Goal: Information Seeking & Learning: Learn about a topic

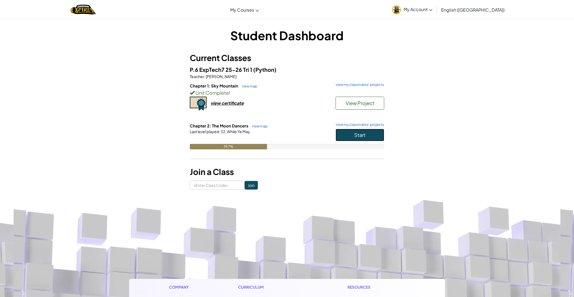
click at [356, 136] on span "Start" at bounding box center [359, 135] width 11 height 6
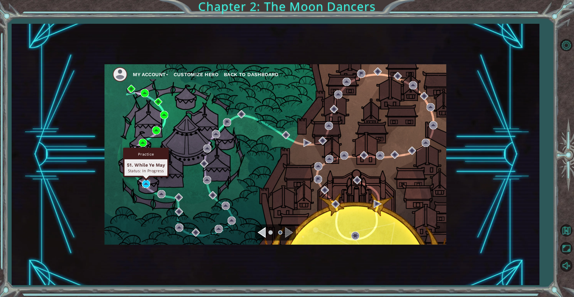
click at [148, 182] on img at bounding box center [146, 184] width 8 height 8
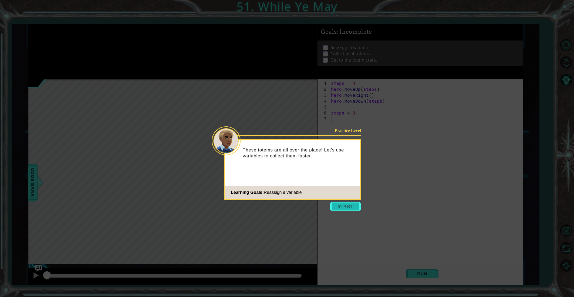
click at [333, 207] on button "Start" at bounding box center [345, 206] width 31 height 9
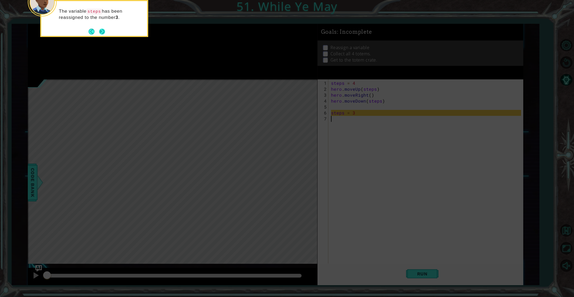
click at [105, 32] on button "Next" at bounding box center [102, 32] width 6 height 6
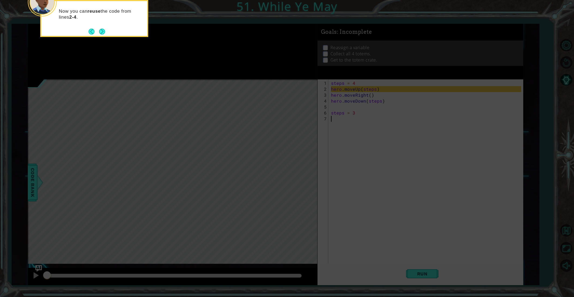
click at [105, 32] on div "Now you can reuse the code from lines 2-4 ." at bounding box center [94, 18] width 108 height 37
click at [105, 32] on button "Next" at bounding box center [102, 32] width 6 height 6
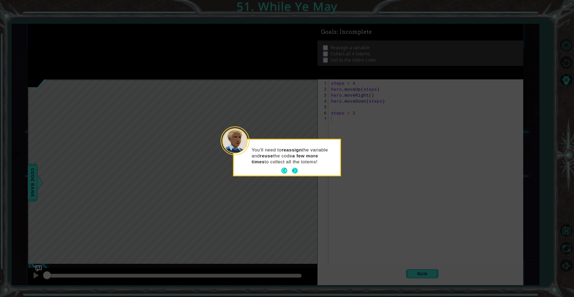
click at [295, 170] on button "Next" at bounding box center [295, 171] width 6 height 6
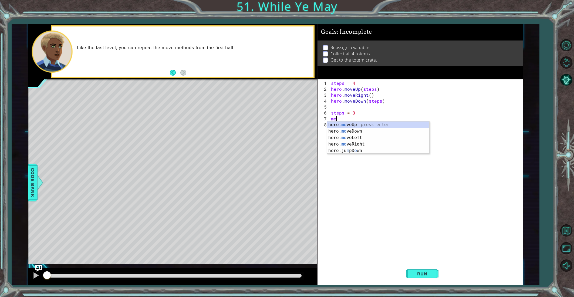
type textarea "m"
click at [354, 129] on div "h ero.jumpUp press enter h ero.moveUp press enter h ero.jumpDown press enter h …" at bounding box center [378, 154] width 102 height 65
type textarea "hero.moveUp(steps)"
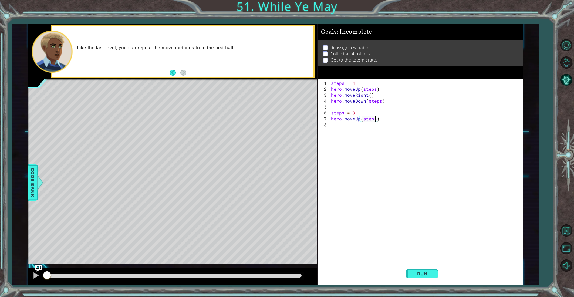
click at [336, 129] on div "steps = 4 hero . moveUp ( steps ) hero . moveRight ( ) hero . moveDown ( steps …" at bounding box center [427, 178] width 194 height 196
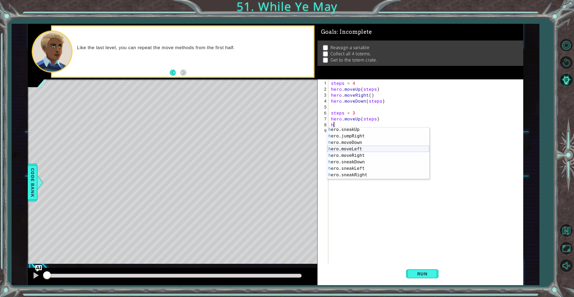
scroll to position [27, 0]
click at [347, 153] on div "h ero.sneakUp press enter h ero.jumpRight press enter h ero.moveDown press ente…" at bounding box center [378, 159] width 102 height 65
type textarea "hero.moveRight(1)"
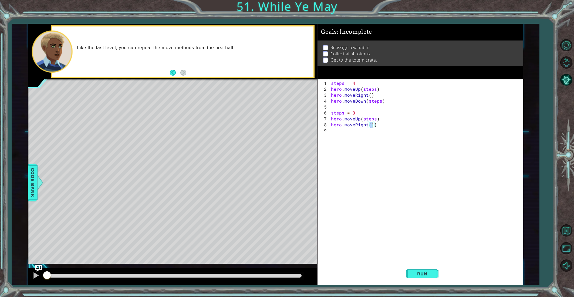
click at [334, 131] on div "steps = 4 hero . moveUp ( steps ) hero . moveRight ( ) hero . moveDown ( steps …" at bounding box center [427, 178] width 194 height 196
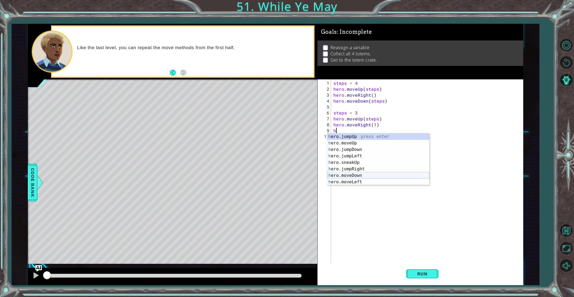
click at [361, 176] on div "h ero.jumpUp press enter h ero.moveUp press enter h ero.jumpDown press enter h …" at bounding box center [378, 165] width 102 height 65
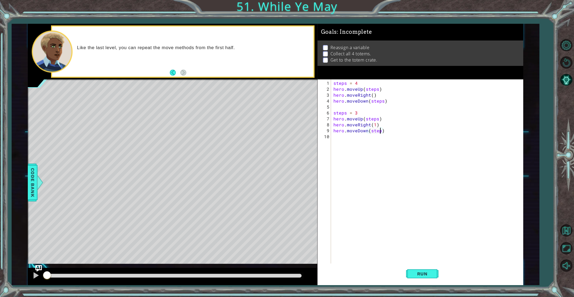
type textarea "hero.moveDown(steps)"
click at [349, 141] on div "steps = 4 hero . moveUp ( steps ) hero . moveRight ( ) hero . moveDown ( steps …" at bounding box center [428, 178] width 192 height 196
type textarea "steps = 2"
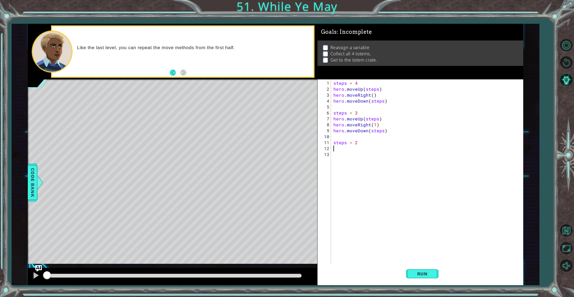
scroll to position [0, 0]
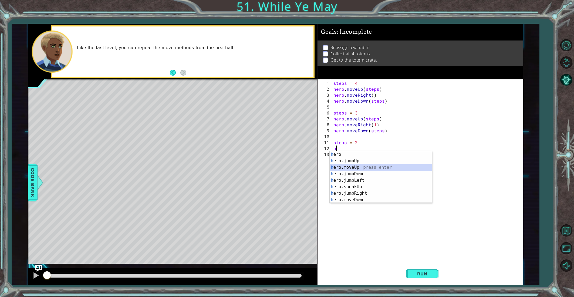
click at [354, 167] on div "h ero press enter h ero.jumpUp press enter h ero.moveUp press enter h ero.jumpD…" at bounding box center [381, 183] width 102 height 65
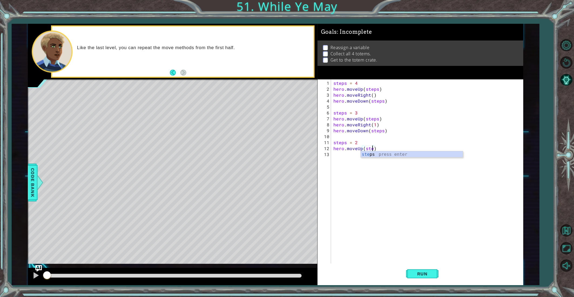
type textarea "hero.moveUp(steps)"
click at [339, 157] on div "steps = 4 hero . moveUp ( steps ) hero . moveRight ( ) hero . moveDown ( steps …" at bounding box center [428, 178] width 192 height 196
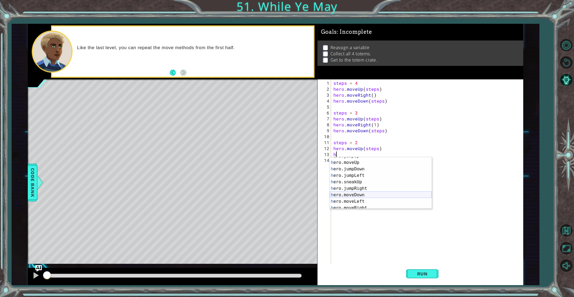
scroll to position [22, 0]
click at [361, 197] on div "h ero.jumpDown press enter h ero.jumpLeft press enter h ero.sneakUp press enter…" at bounding box center [381, 187] width 102 height 65
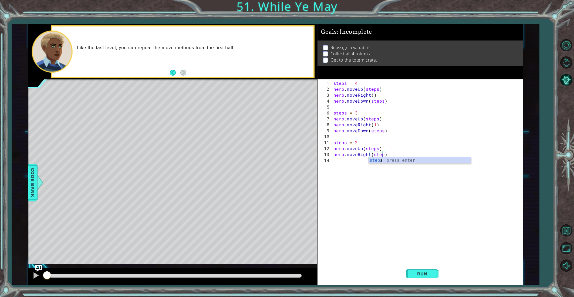
type textarea "hero.moveRight(steps)"
click at [345, 159] on div "steps = 4 hero . moveUp ( steps ) hero . moveRight ( ) hero . moveDown ( steps …" at bounding box center [428, 178] width 192 height 196
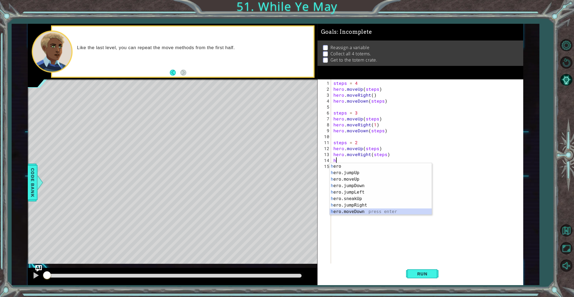
click at [361, 209] on div "h ero press enter h ero.jumpUp press enter h ero.moveUp press enter h ero.jumpD…" at bounding box center [381, 195] width 102 height 65
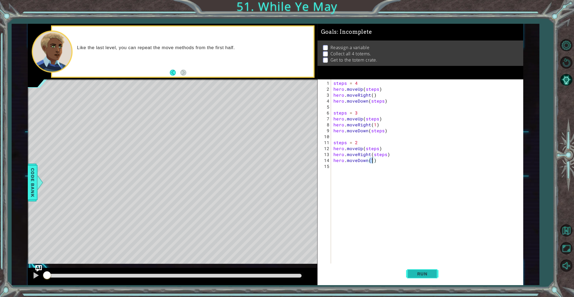
click at [414, 278] on button "Run" at bounding box center [422, 274] width 32 height 21
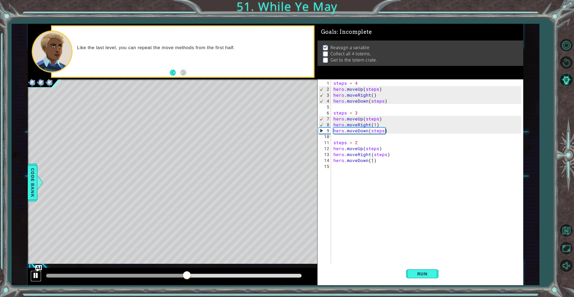
click at [38, 277] on div at bounding box center [35, 275] width 7 height 7
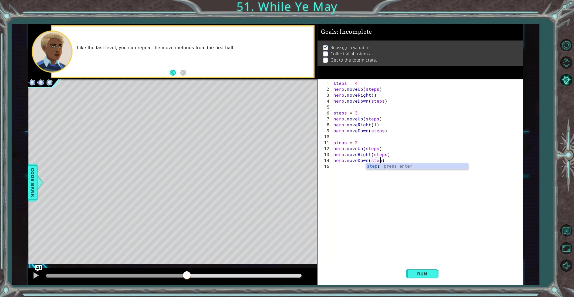
type textarea "hero.moveDown(steps)"
click at [349, 169] on div "steps = 4 hero . moveUp ( steps ) hero . moveRight ( ) hero . moveDown ( steps …" at bounding box center [428, 178] width 192 height 196
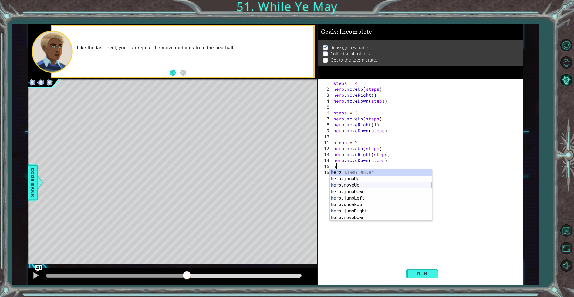
click at [347, 184] on div "h ero press enter h ero.jumpUp press enter h ero.moveUp press enter h ero.jumpD…" at bounding box center [381, 201] width 102 height 65
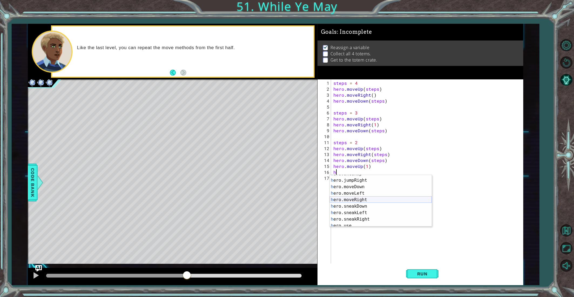
scroll to position [36, 0]
click at [353, 203] on div "h ero.sneakUp press enter h ero.jumpRight press enter h ero.moveDown press ente…" at bounding box center [381, 203] width 102 height 65
type textarea "hero.moveRight(1)"
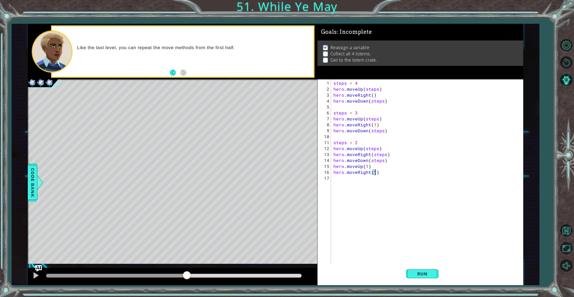
click at [342, 184] on div "steps = 4 hero . moveUp ( steps ) hero . moveRight ( ) hero . moveDown ( steps …" at bounding box center [428, 178] width 192 height 196
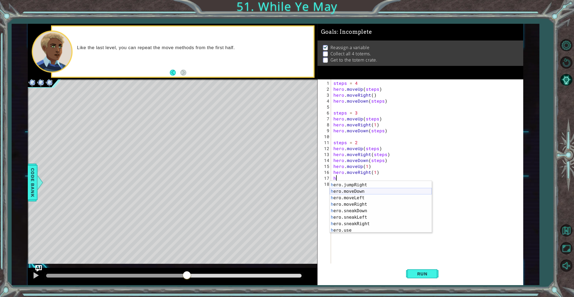
scroll to position [39, 0]
click at [349, 191] on div "h ero.jumpRight press enter h ero.moveDown press enter h ero.moveLeft press ent…" at bounding box center [381, 213] width 102 height 65
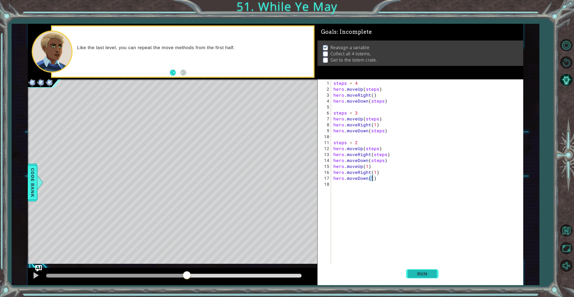
type textarea "hero.moveDown(1)"
click at [429, 266] on button "Run" at bounding box center [422, 274] width 32 height 21
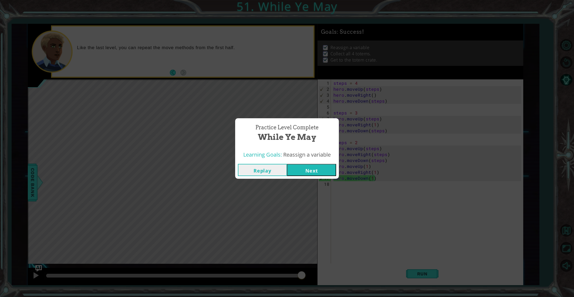
click at [317, 169] on button "Next" at bounding box center [311, 170] width 49 height 12
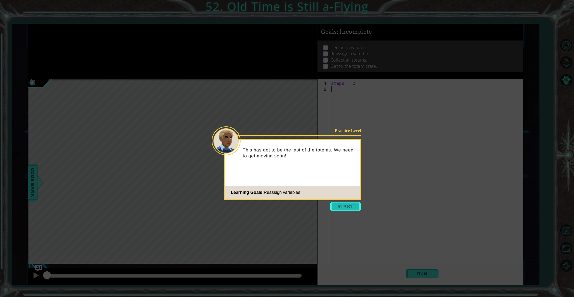
click at [343, 205] on button "Start" at bounding box center [345, 206] width 31 height 9
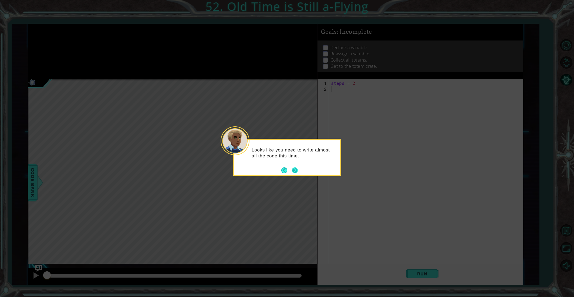
click at [297, 173] on button "Next" at bounding box center [295, 170] width 6 height 6
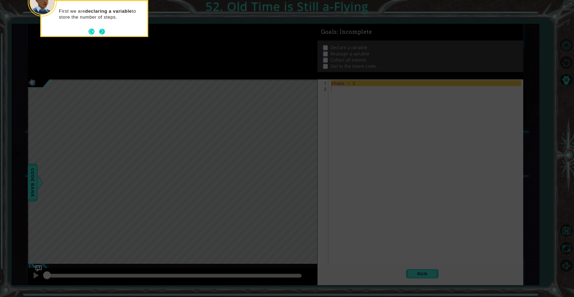
click at [102, 30] on button "Next" at bounding box center [102, 32] width 6 height 6
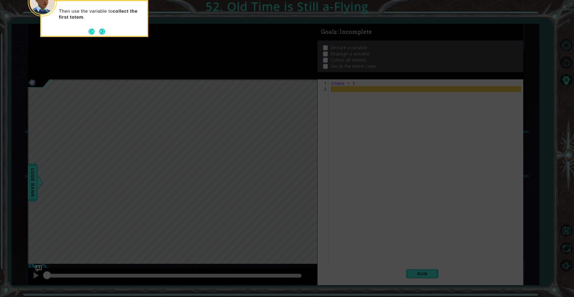
click at [102, 30] on button "Next" at bounding box center [102, 32] width 6 height 6
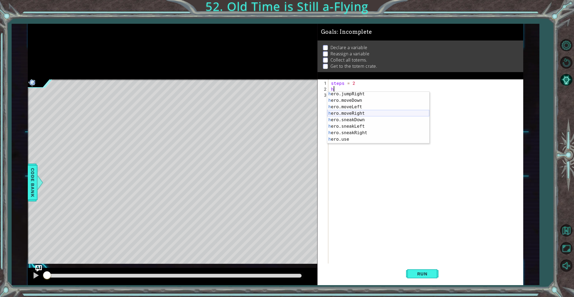
scroll to position [34, 0]
click at [346, 112] on div "h ero.jumpRight press enter h ero.moveDown press enter h ero.moveLeft press ent…" at bounding box center [378, 122] width 102 height 65
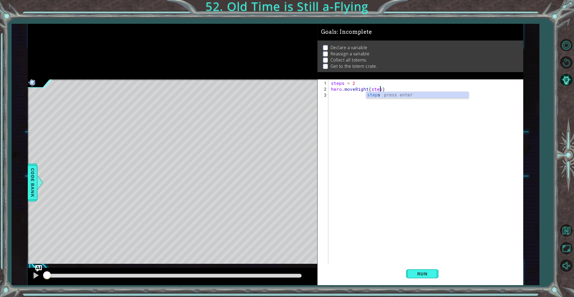
type textarea "hero.moveRight(steps)"
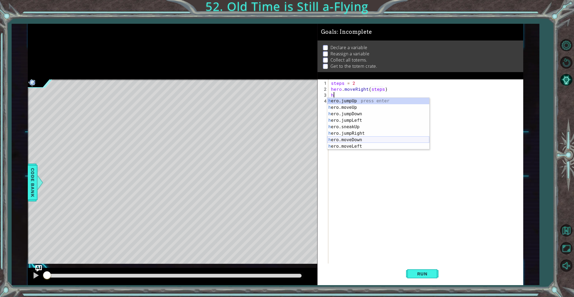
click at [359, 139] on div "h ero.jumpUp press enter h ero.moveUp press enter h ero.jumpDown press enter h …" at bounding box center [378, 130] width 102 height 65
type textarea "hero.moveDown(1)"
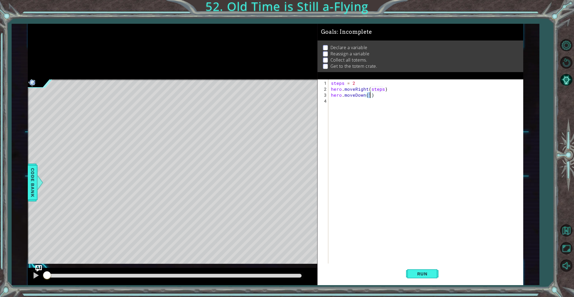
click at [342, 105] on div "steps = 2 hero . moveRight ( steps ) hero . moveDown ( 1 )" at bounding box center [427, 178] width 194 height 196
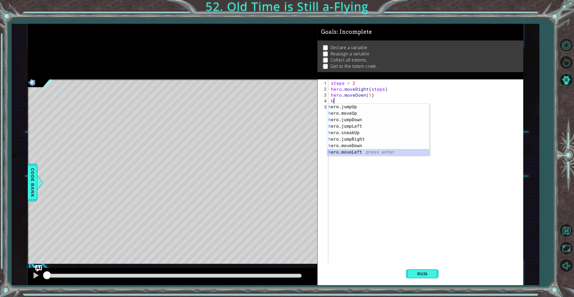
click at [358, 151] on div "h ero.jumpUp press enter h ero.moveUp press enter h ero.jumpDown press enter h …" at bounding box center [378, 136] width 102 height 65
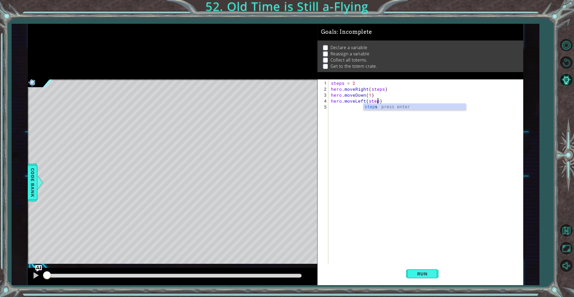
scroll to position [0, 3]
type textarea "hero.moveLeft(steps)"
type textarea "steps = 4"
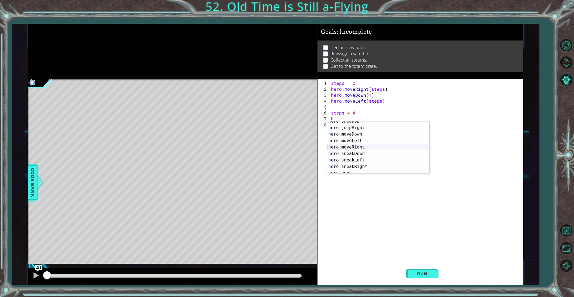
scroll to position [30, 0]
click at [364, 146] on div "h ero.sneakUp press enter h ero.jumpRight press enter h ero.moveDown press ente…" at bounding box center [378, 149] width 102 height 65
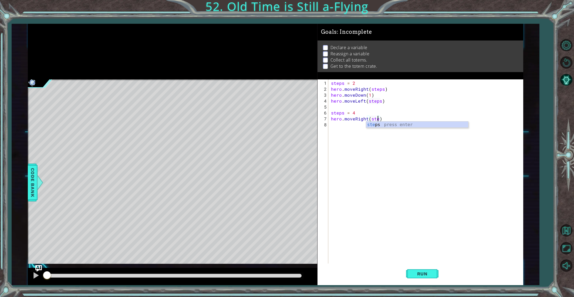
scroll to position [0, 3]
type textarea "hero.moveRight(steps)"
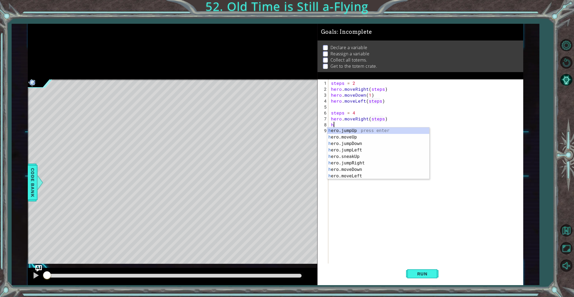
scroll to position [0, 0]
click at [364, 169] on div "h ero.jumpUp press enter h ero.moveUp press enter h ero.jumpDown press enter h …" at bounding box center [378, 159] width 102 height 65
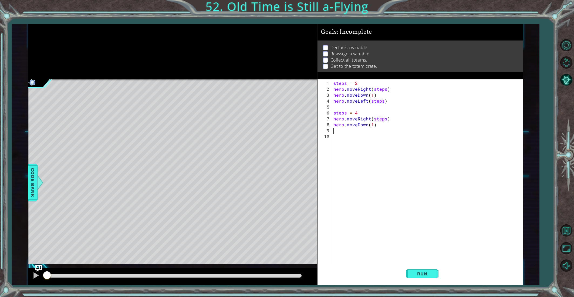
scroll to position [0, 2]
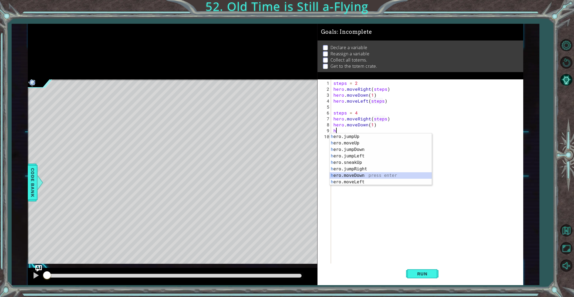
click at [354, 177] on div "h ero.jumpUp press enter h ero.moveUp press enter h ero.jumpDown press enter h …" at bounding box center [381, 165] width 102 height 65
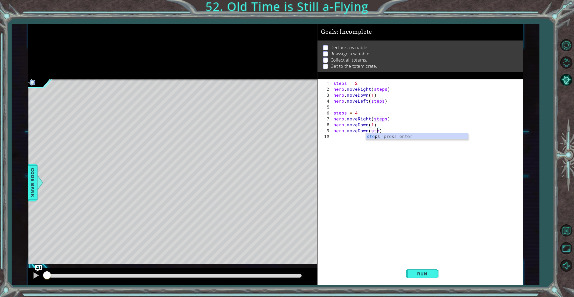
type textarea "hero.moveDown(steps)"
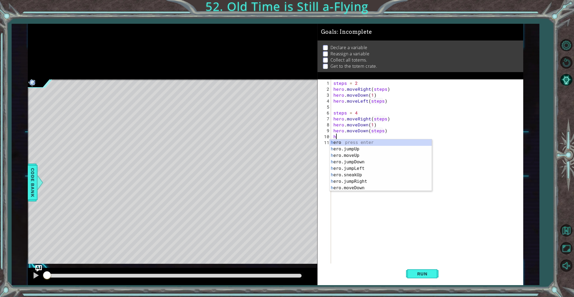
click at [506, 120] on div "steps = 2 hero . moveRight ( steps ) hero . moveDown ( 1 ) hero . moveLeft ( st…" at bounding box center [428, 178] width 192 height 196
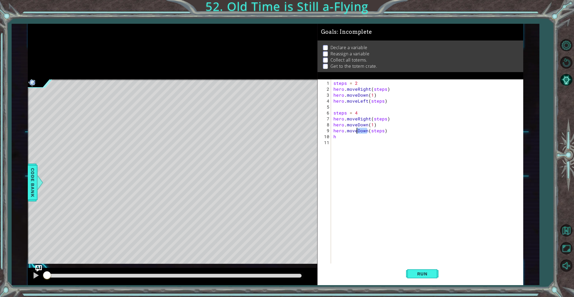
drag, startPoint x: 366, startPoint y: 132, endPoint x: 357, endPoint y: 132, distance: 9.5
click at [357, 132] on div "steps = 2 hero . moveRight ( steps ) hero . moveDown ( 1 ) hero . moveLeft ( st…" at bounding box center [428, 178] width 192 height 196
type textarea "hero.moveleft(steps)"
click at [339, 140] on div "steps = 2 hero . moveRight ( steps ) hero . moveDown ( 1 ) hero . moveLeft ( st…" at bounding box center [428, 178] width 192 height 196
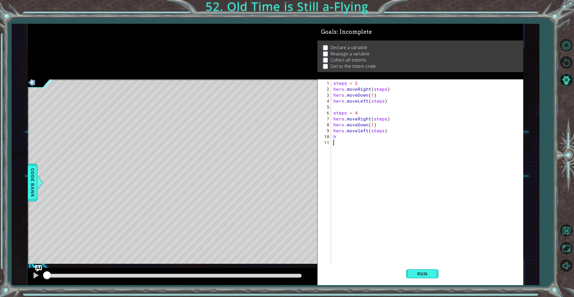
scroll to position [0, 0]
click at [340, 136] on div "steps = 2 hero . moveRight ( steps ) hero . moveDown ( 1 ) hero . moveLeft ( st…" at bounding box center [428, 178] width 192 height 196
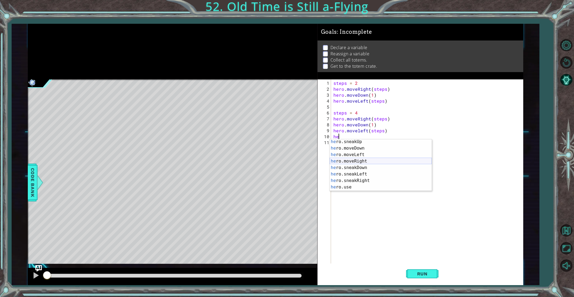
scroll to position [40, 0]
click at [364, 161] on div "he ro.sneakUp press enter he ro.moveDown press enter he ro.moveLeft press enter…" at bounding box center [381, 170] width 102 height 65
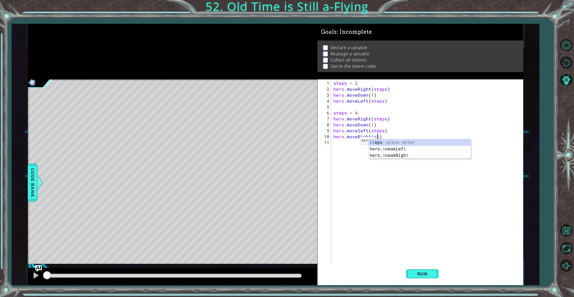
scroll to position [0, 3]
type textarea "hero.moveRight(steps)"
click at [385, 130] on div "steps = 2 hero . moveRight ( steps ) hero . moveDown ( 1 ) hero . moveLeft ( st…" at bounding box center [428, 178] width 192 height 196
type textarea "hero.moveleft(steps)"
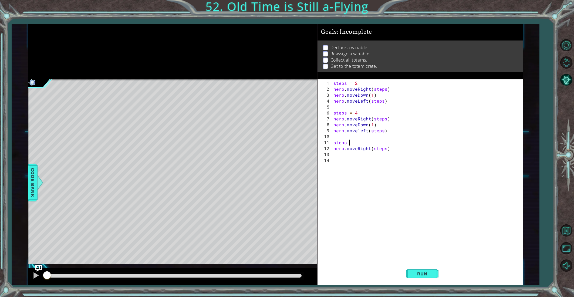
scroll to position [0, 1]
type textarea "steps = 6"
click at [354, 159] on div "steps = 2 hero . moveRight ( steps ) hero . moveDown ( 1 ) hero . moveLeft ( st…" at bounding box center [428, 178] width 192 height 196
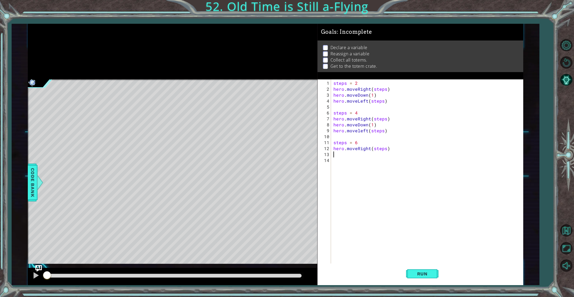
click at [336, 154] on div "steps = 2 hero . moveRight ( steps ) hero . moveDown ( 1 ) hero . moveLeft ( st…" at bounding box center [428, 178] width 192 height 196
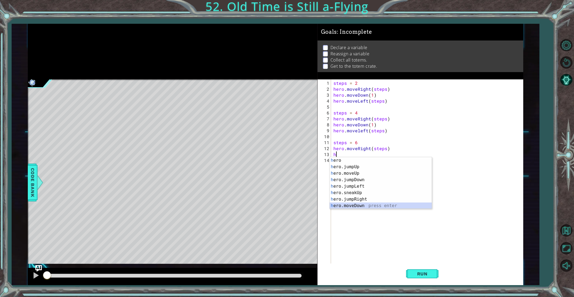
click at [358, 204] on div "h ero press enter h ero.jumpUp press enter h ero.moveUp press enter h ero.jumpD…" at bounding box center [381, 189] width 102 height 65
type textarea "hero.moveDown(1)"
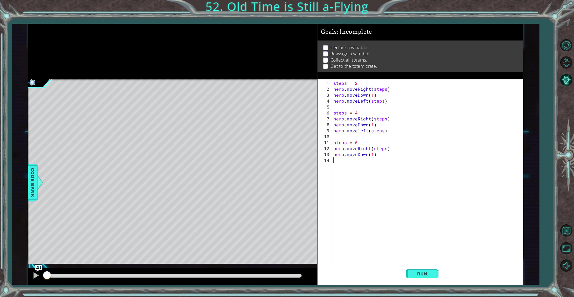
click at [344, 158] on div "steps = 2 hero . moveRight ( steps ) hero . moveDown ( 1 ) hero . moveLeft ( st…" at bounding box center [428, 178] width 192 height 196
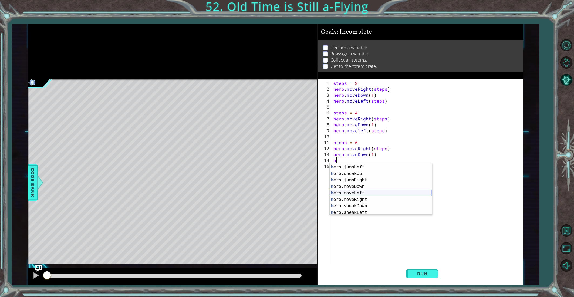
scroll to position [27, 0]
click at [362, 190] on div "h ero.jumpLeft press enter h ero.sneakUp press enter h ero.jumpRight press ente…" at bounding box center [381, 194] width 102 height 65
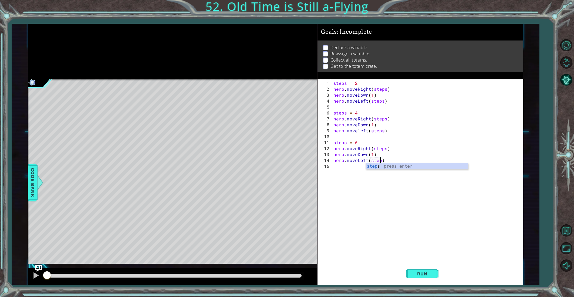
scroll to position [0, 3]
click at [420, 270] on button "Run" at bounding box center [422, 274] width 32 height 21
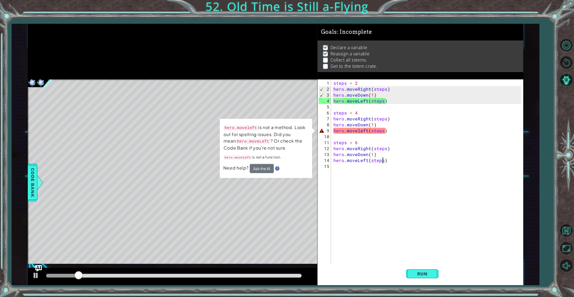
click at [359, 131] on div "steps = 2 hero . moveRight ( steps ) hero . moveDown ( 1 ) hero . moveLeft ( st…" at bounding box center [428, 178] width 192 height 196
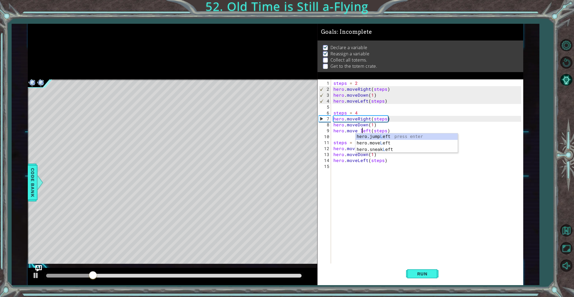
scroll to position [0, 2]
click at [360, 130] on div "steps = 2 hero . moveRight ( steps ) hero . moveDown ( 1 ) hero . moveLeft ( st…" at bounding box center [428, 178] width 192 height 196
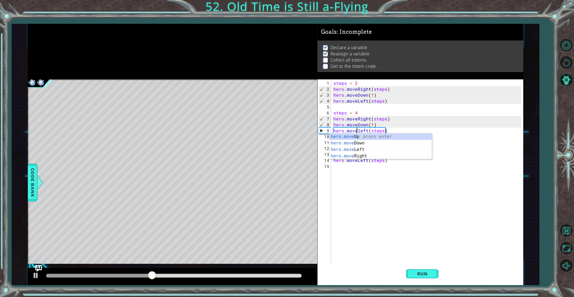
click at [359, 132] on div "steps = 2 hero . moveRight ( steps ) hero . moveDown ( 1 ) hero . moveLeft ( st…" at bounding box center [428, 178] width 192 height 196
type textarea "hero.moveLeft(steps)"
click at [418, 277] on button "Run" at bounding box center [422, 274] width 32 height 21
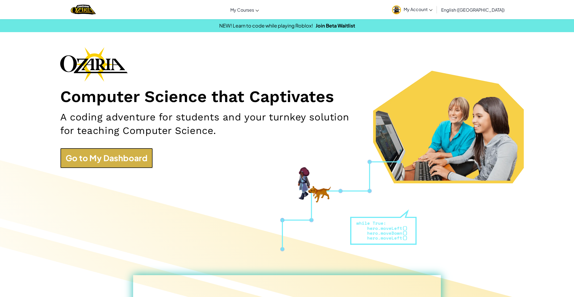
click at [100, 166] on link "Go to My Dashboard" at bounding box center [106, 158] width 93 height 20
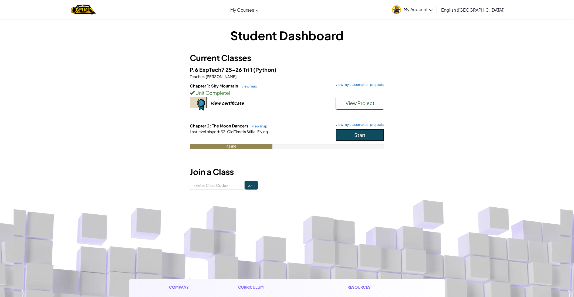
click at [343, 134] on button "Start" at bounding box center [360, 135] width 49 height 12
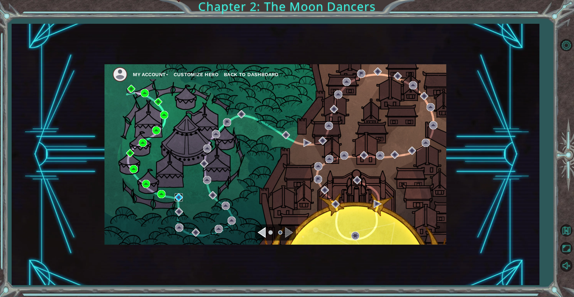
click at [180, 198] on img at bounding box center [179, 197] width 8 height 8
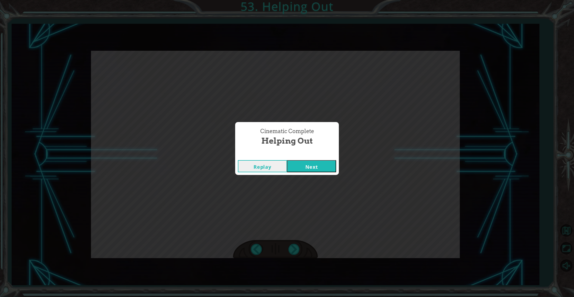
click at [291, 169] on button "Next" at bounding box center [311, 166] width 49 height 12
click at [291, 161] on button "Next" at bounding box center [311, 166] width 49 height 12
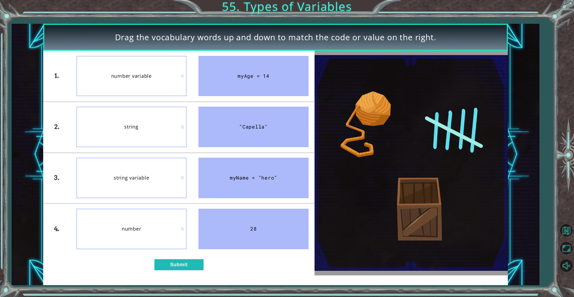
click at [175, 271] on div "1. 2. 3. 4. number variable string string variable number myAge = 14 "Capella" …" at bounding box center [178, 163] width 271 height 225
click at [173, 265] on button "Submit" at bounding box center [178, 264] width 49 height 11
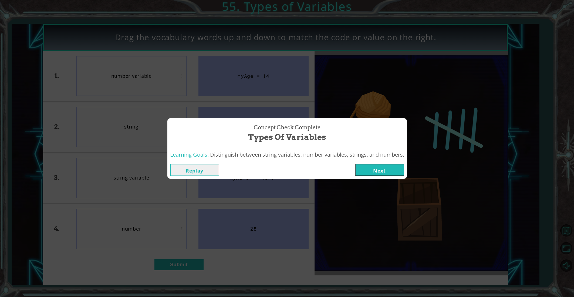
click at [356, 171] on div "Replay Next" at bounding box center [287, 170] width 234 height 12
click at [363, 171] on button "Next" at bounding box center [379, 170] width 49 height 12
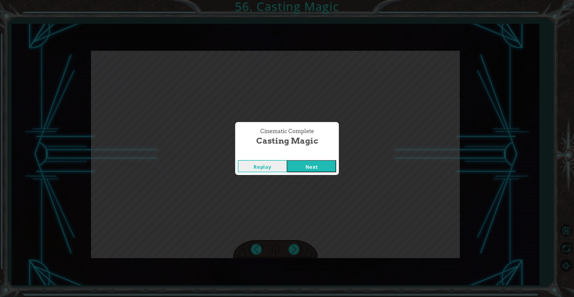
click at [321, 160] on button "Next" at bounding box center [311, 166] width 49 height 12
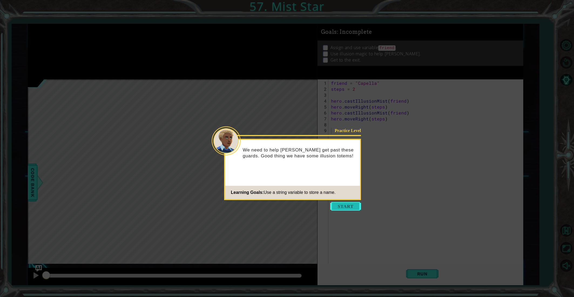
click at [347, 207] on button "Start" at bounding box center [345, 206] width 31 height 9
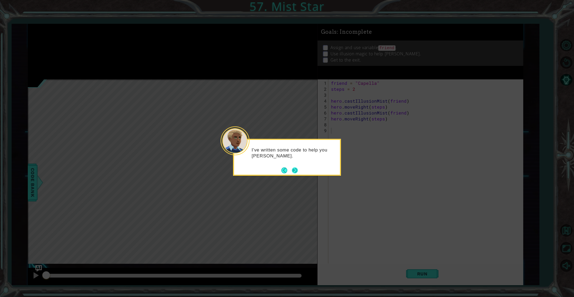
click at [295, 171] on button "Next" at bounding box center [295, 170] width 10 height 10
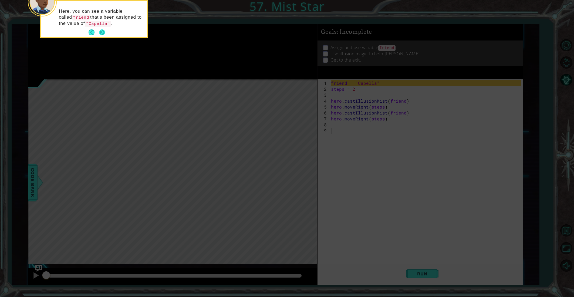
click at [100, 31] on button "Next" at bounding box center [102, 33] width 8 height 8
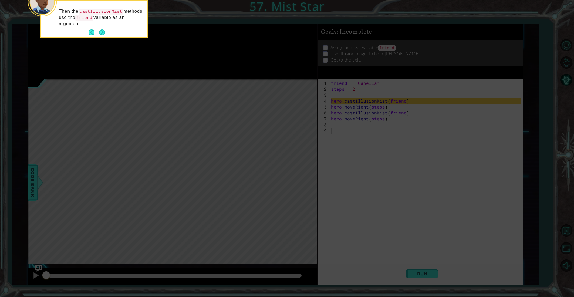
click at [100, 31] on button "Next" at bounding box center [101, 32] width 9 height 9
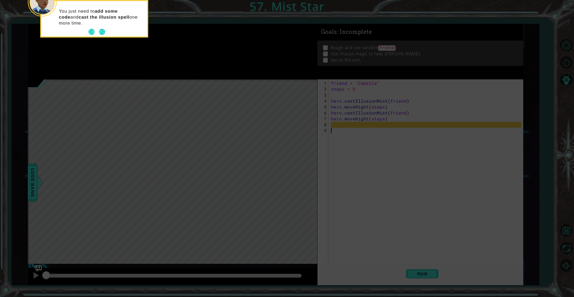
click at [100, 31] on button "Next" at bounding box center [102, 32] width 8 height 8
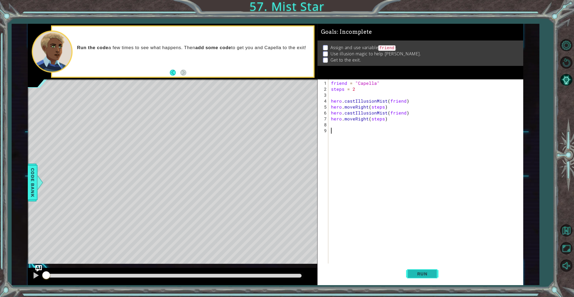
click at [433, 274] on button "Run" at bounding box center [422, 274] width 32 height 21
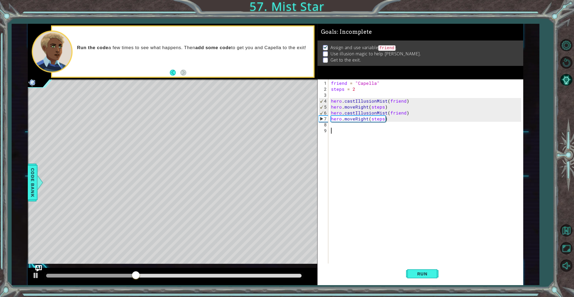
click at [334, 123] on div "friend = "Capella" steps = 2 hero . castIllusionMist ( friend ) hero . moveRigh…" at bounding box center [427, 181] width 194 height 202
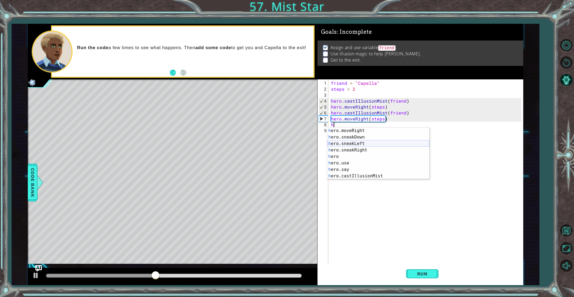
scroll to position [52, 0]
click at [356, 176] on div "h ero.moveRight press enter h ero.sneakDown press enter h ero.sneakLeft press e…" at bounding box center [378, 159] width 102 height 65
type textarea "hero.castIllusionMist(friend)"
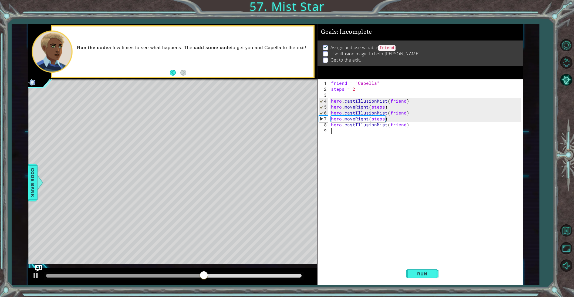
click at [330, 133] on div "friend = "Capella" steps = 2 hero . castIllusionMist ( friend ) hero . moveRigh…" at bounding box center [427, 181] width 194 height 202
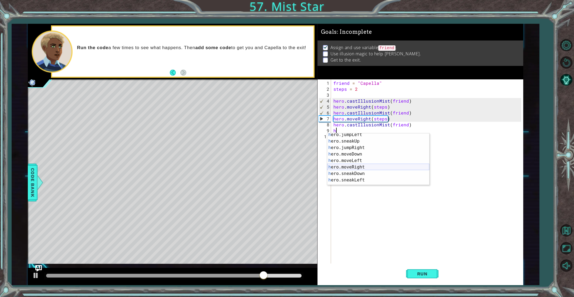
scroll to position [21, 0]
click at [354, 169] on div "h ero.jumpLeft press enter h ero.sneakUp press enter h ero.jumpRight press ente…" at bounding box center [378, 164] width 102 height 65
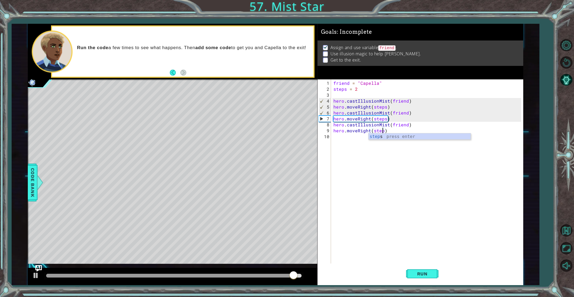
scroll to position [0, 3]
type textarea "hero.moveRight(steps)"
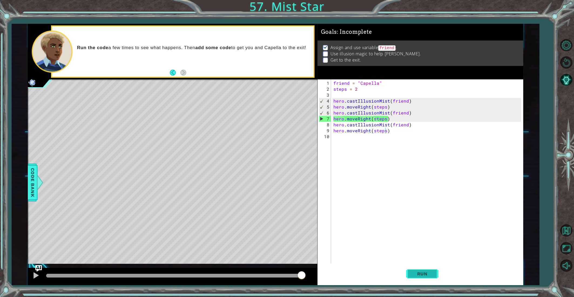
click at [415, 275] on span "Run" at bounding box center [422, 273] width 21 height 5
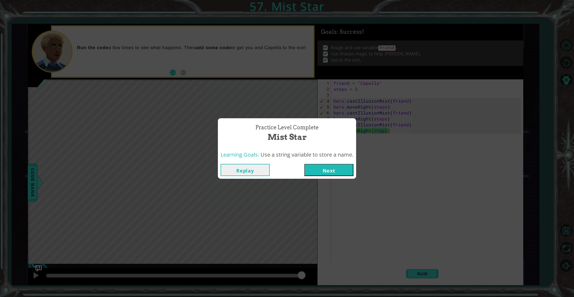
click at [337, 170] on button "Next" at bounding box center [328, 170] width 49 height 12
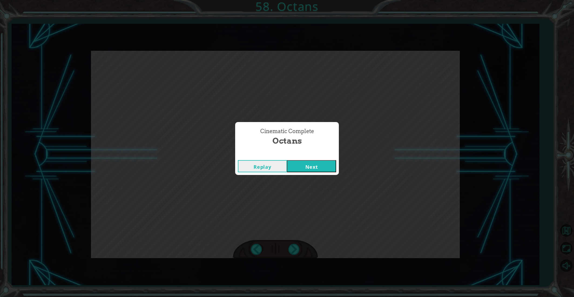
click at [328, 169] on button "Next" at bounding box center [311, 166] width 49 height 12
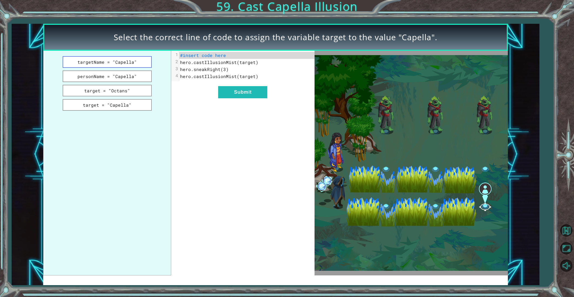
click at [129, 63] on button "targetName = "Capella"" at bounding box center [107, 62] width 89 height 12
